Goal: Entertainment & Leisure: Consume media (video, audio)

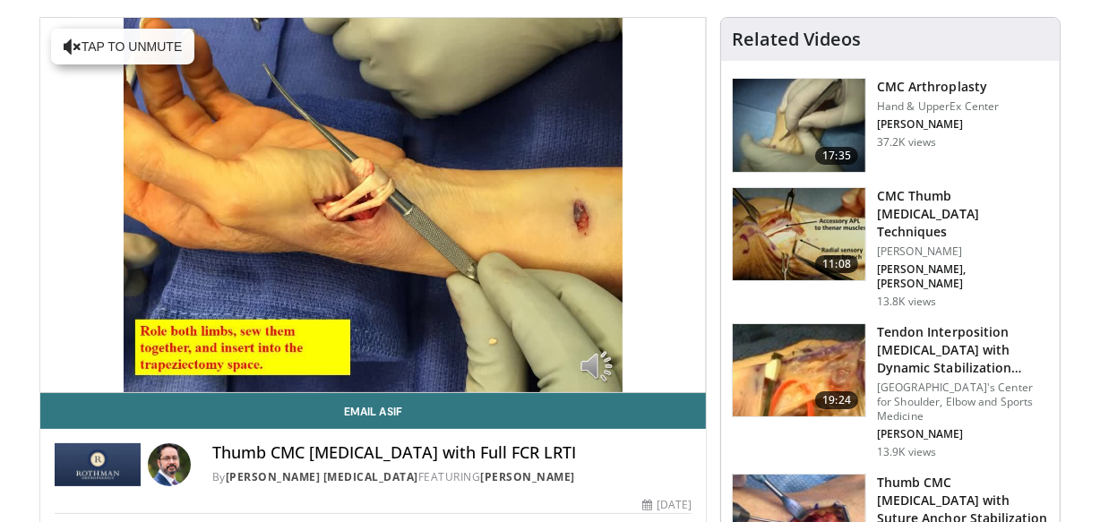
scroll to position [169, 0]
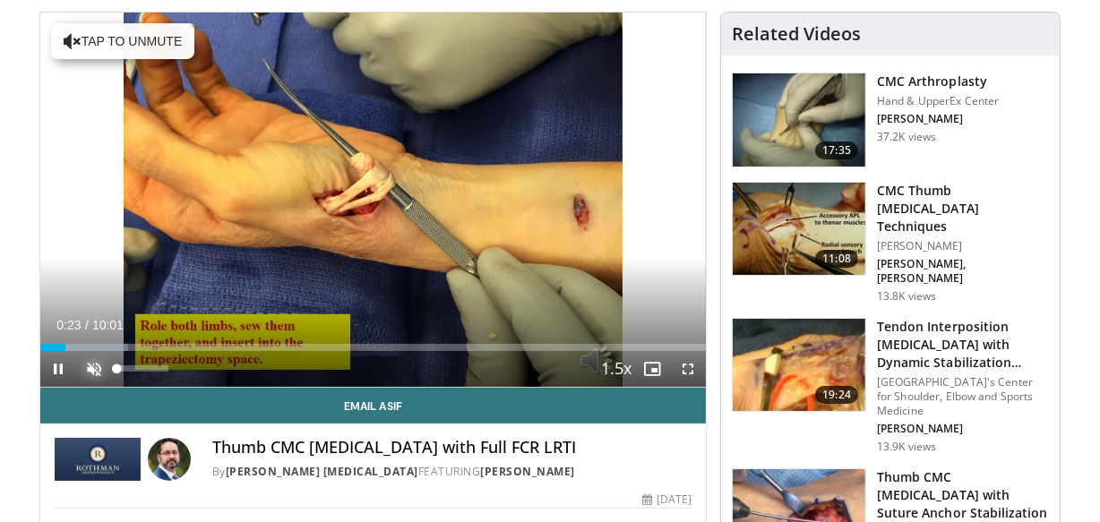
click at [98, 363] on span "Video Player" at bounding box center [94, 369] width 36 height 36
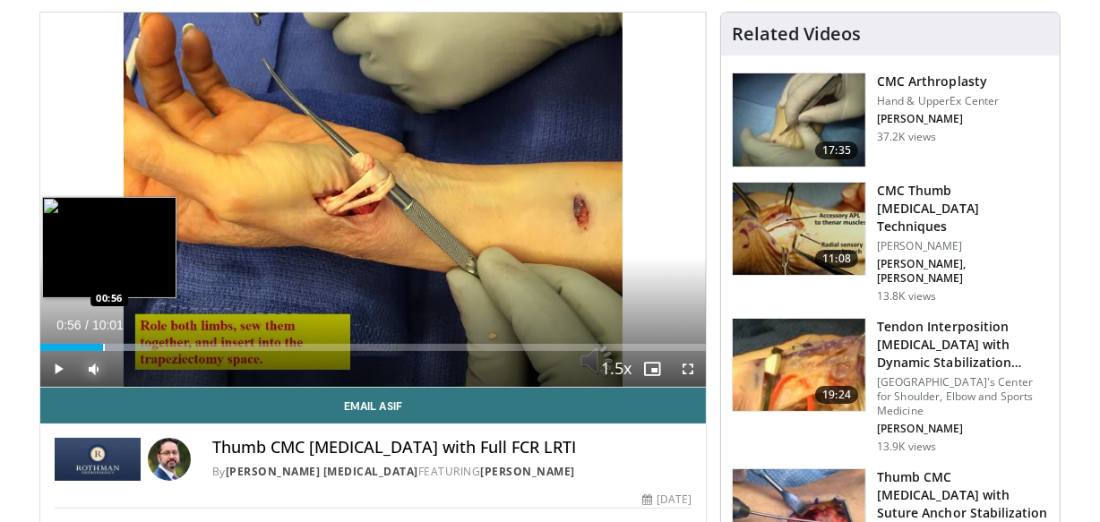
click at [103, 344] on div "Progress Bar" at bounding box center [104, 347] width 2 height 7
click at [121, 345] on div "Progress Bar" at bounding box center [122, 347] width 2 height 7
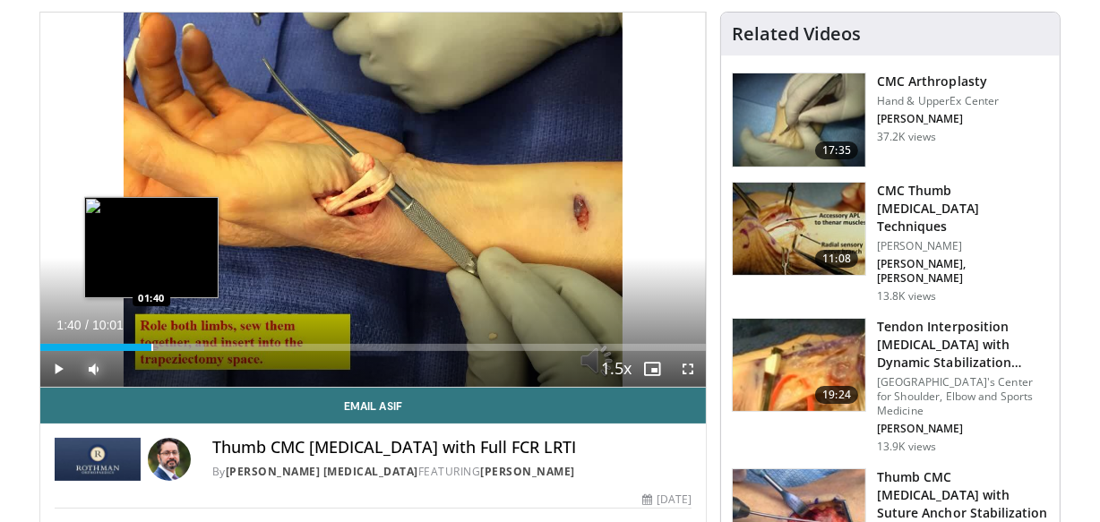
click at [151, 348] on div "Progress Bar" at bounding box center [152, 347] width 2 height 7
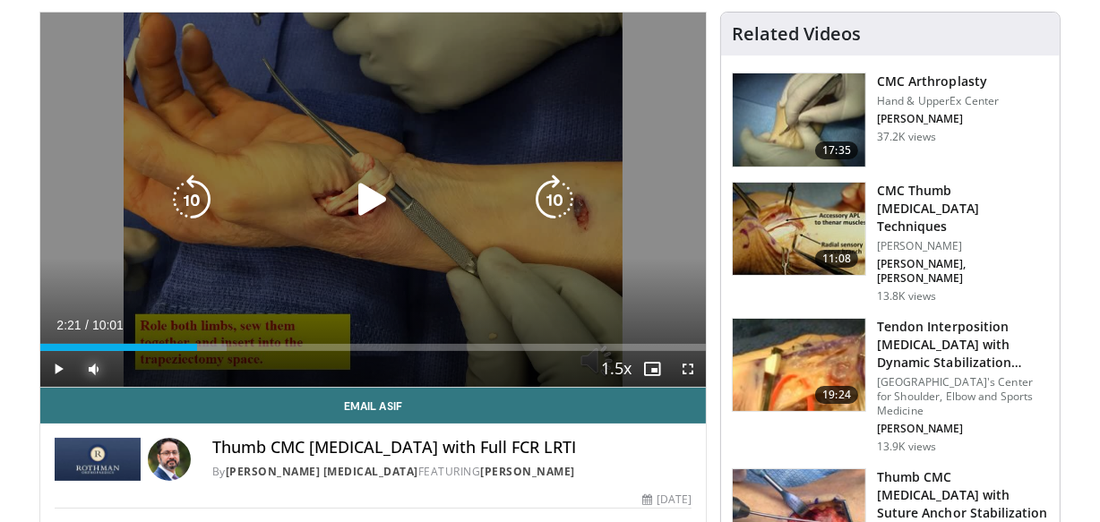
click at [196, 345] on div "Loaded : 27.96% 02:21 02:18" at bounding box center [372, 347] width 665 height 7
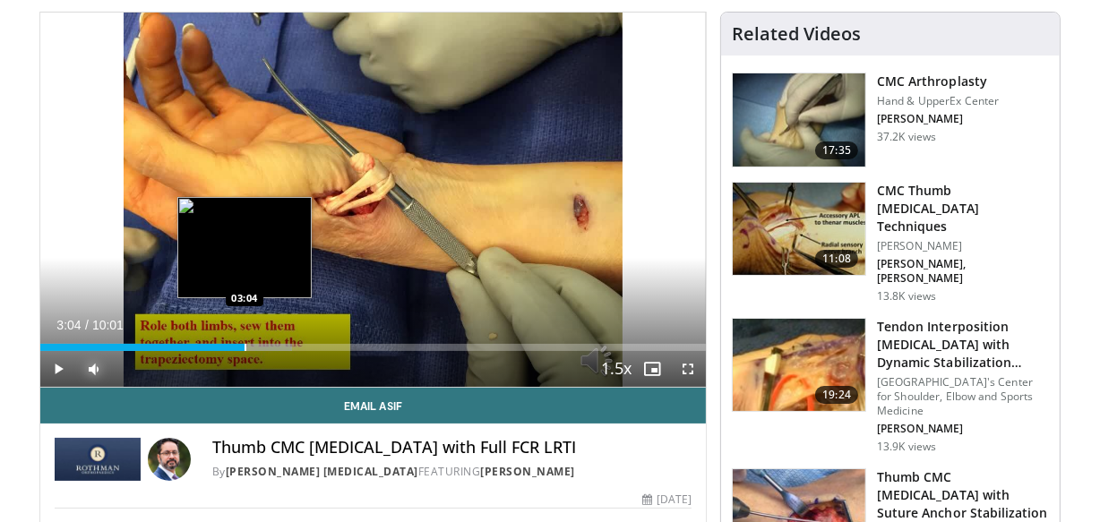
click at [244, 345] on div "Progress Bar" at bounding box center [245, 347] width 2 height 7
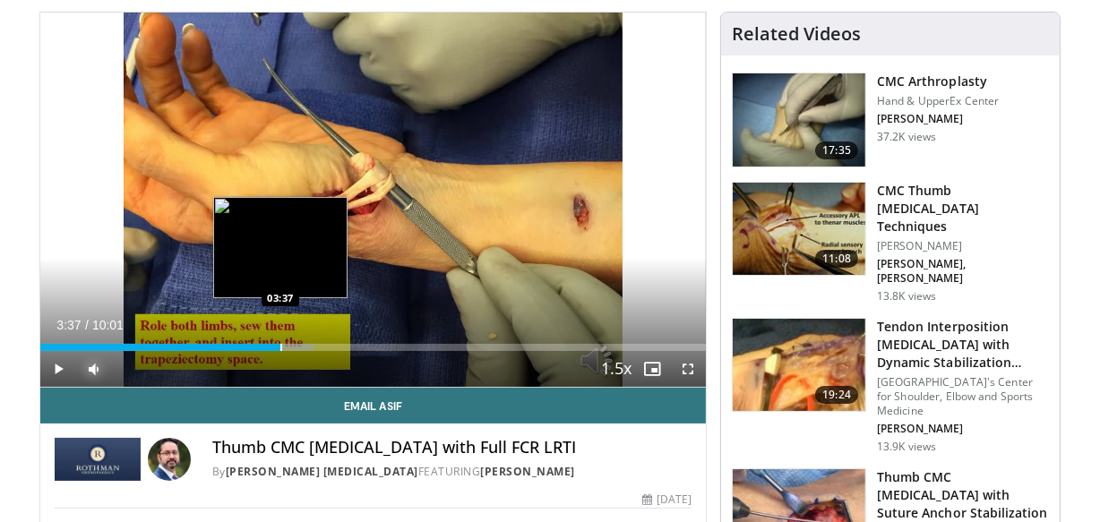
click at [280, 344] on div "Progress Bar" at bounding box center [281, 347] width 2 height 7
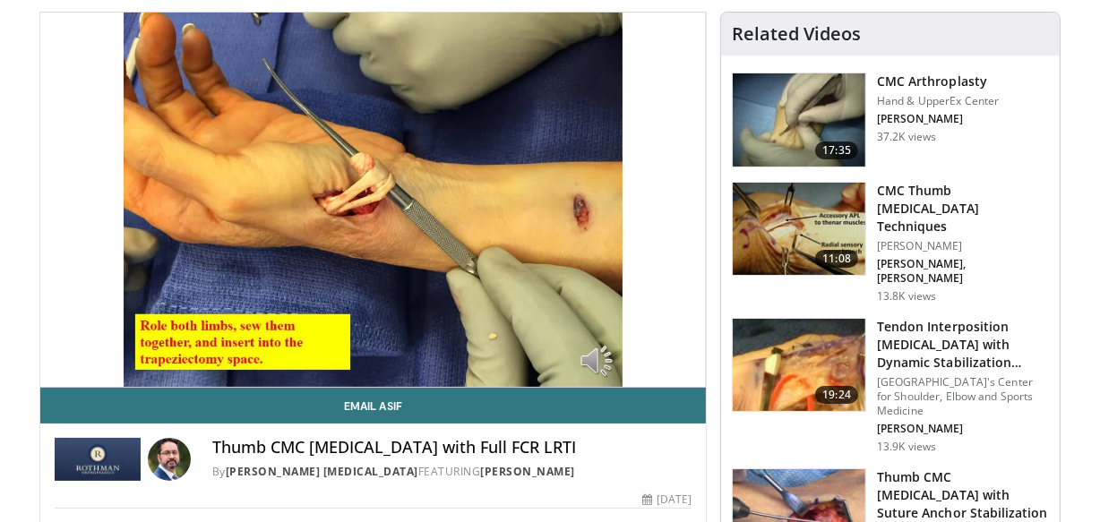
click at [304, 345] on video-js "**********" at bounding box center [372, 200] width 665 height 375
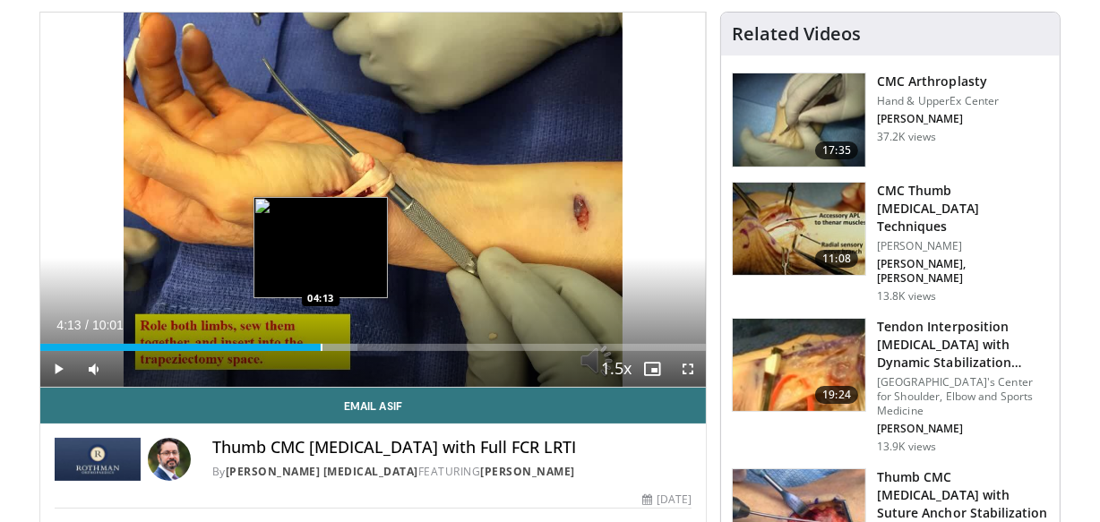
click at [321, 349] on div "Progress Bar" at bounding box center [322, 347] width 2 height 7
